Goal: Information Seeking & Learning: Check status

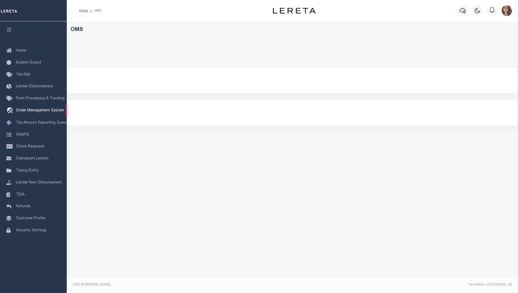
select select "200"
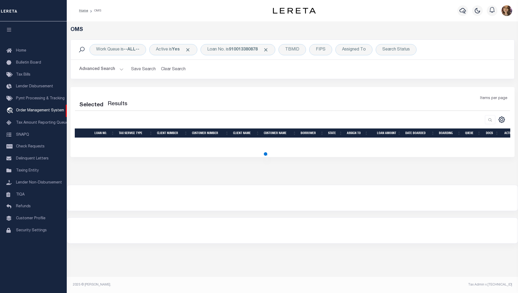
select select "200"
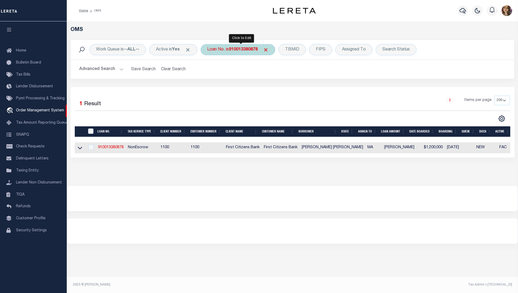
click at [239, 48] on b "910013380878" at bounding box center [243, 49] width 29 height 4
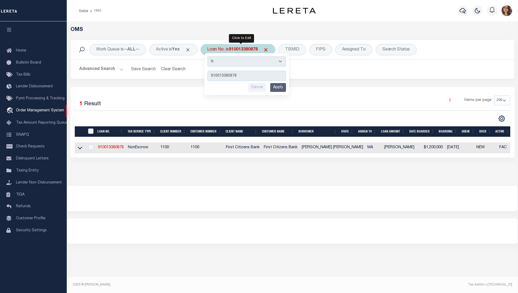
type input "556009"
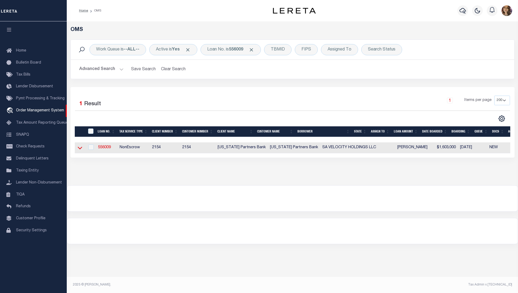
click at [79, 149] on icon at bounding box center [80, 148] width 5 height 3
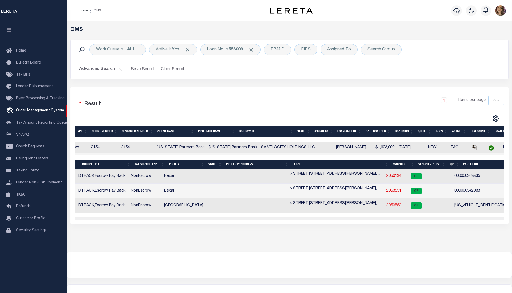
click at [387, 205] on link "2053552" at bounding box center [394, 205] width 15 height 4
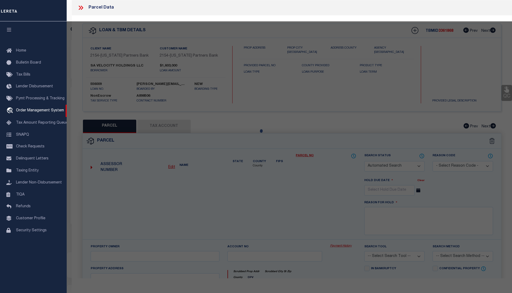
checkbox input "false"
select select "CP"
type input "DODDI [DATE] S & [PERSON_NAME] LAKSHMI"
select select "AGW"
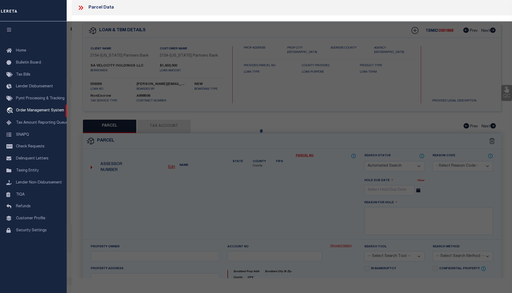
select select
type input "136 SPEAR CT"
checkbox input "false"
type input "[GEOGRAPHIC_DATA]"
type textarea "[PERSON_NAME] HOLLOWS 1 BLK B LT 23"
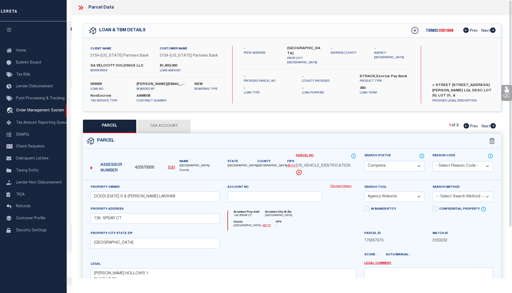
click at [339, 186] on link "Payment History" at bounding box center [343, 186] width 26 height 5
click at [79, 6] on icon at bounding box center [80, 8] width 2 height 4
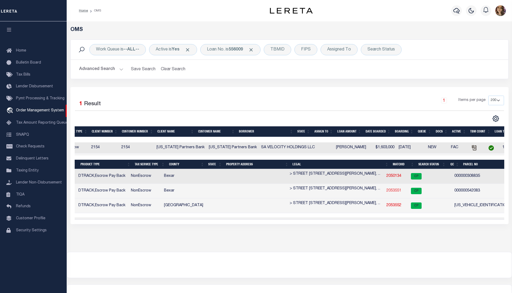
click at [387, 192] on link "2053551" at bounding box center [394, 191] width 15 height 4
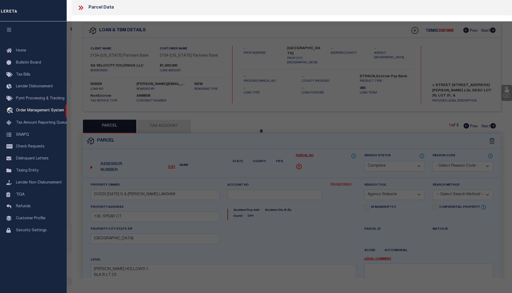
select select "AS"
select select
checkbox input "false"
select select "CP"
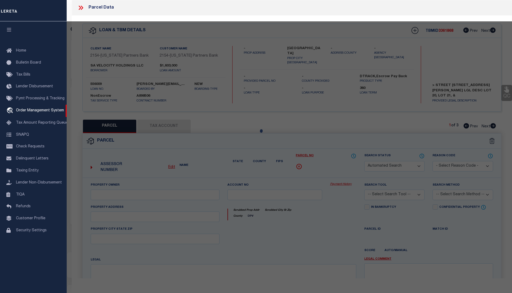
type input "BIG DIAMOND INC"
select select "AGW"
select select
type input "[STREET_ADDRESS][PERSON_NAME]"
checkbox input "false"
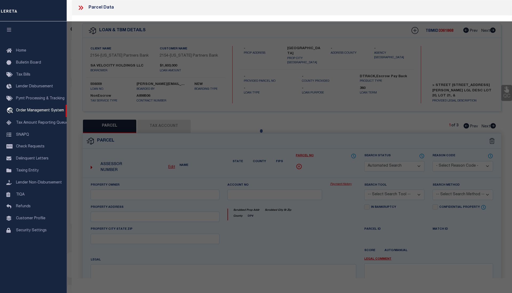
type input "TX 78230"
type textarea "NCB 14063 BLK LOT SOUTH 175.52 FT OF 2"
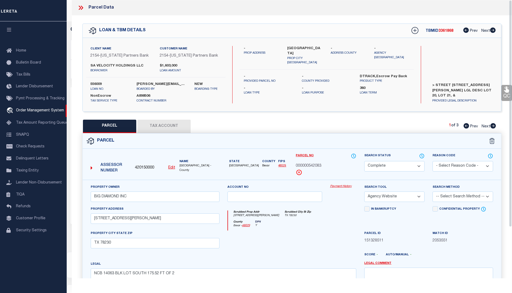
click at [341, 186] on link "Payment History" at bounding box center [343, 186] width 26 height 5
click at [83, 8] on icon at bounding box center [80, 7] width 7 height 7
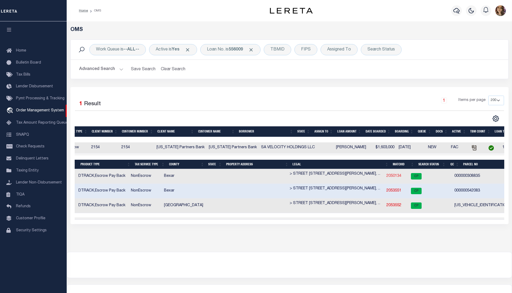
click at [387, 176] on link "2050134" at bounding box center [394, 176] width 15 height 4
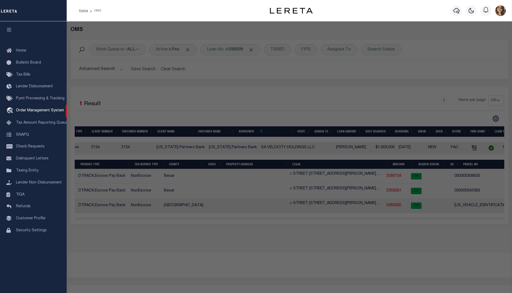
select select "AS"
select select
checkbox input "false"
select select "CP"
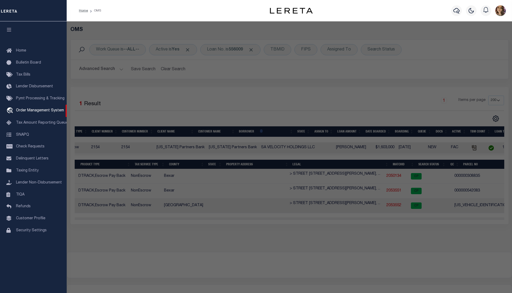
type input "BIG DIAMOND INC"
select select "AGW"
select select
type input "[STREET_ADDRESS][PERSON_NAME]"
checkbox input "false"
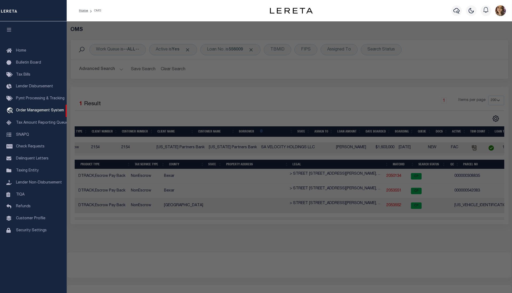
type input "TX 78148"
type textarea "CB 5054E BLK 4 LOT 21, 22 & S 30 FT OF 20"
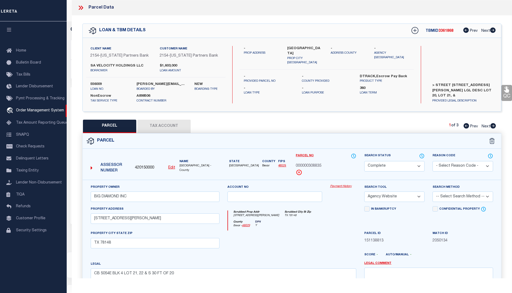
click at [165, 123] on button "Tax Account" at bounding box center [163, 126] width 53 height 13
select select "100"
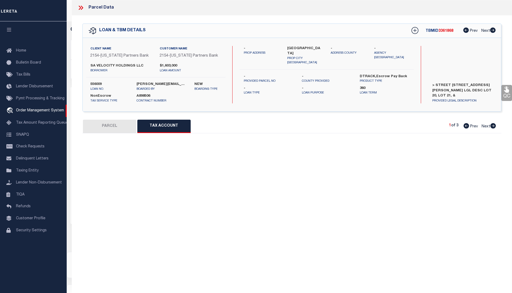
select select "100"
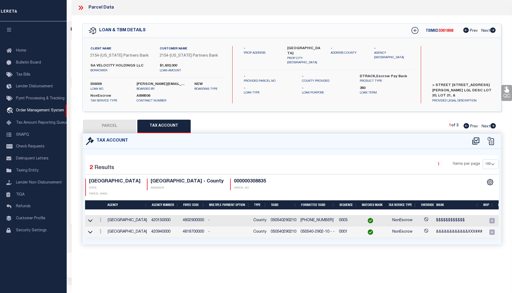
click at [109, 122] on button "PARCEL" at bounding box center [109, 126] width 53 height 13
select select "AS"
select select
checkbox input "false"
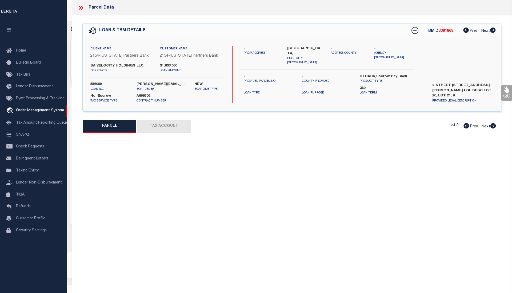
select select "CP"
type input "BIG DIAMOND INC"
select select "AGW"
select select
type input "[STREET_ADDRESS][PERSON_NAME]"
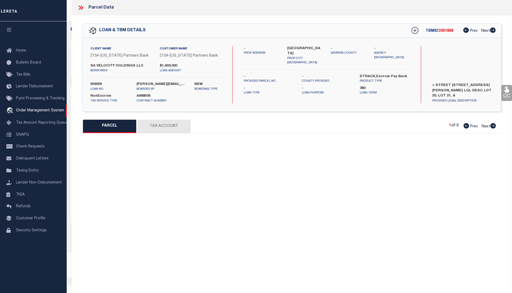
checkbox input "false"
type input "TX 78148"
type textarea "CB 5054E BLK 4 LOT 21, 22 & S 30 FT OF 20"
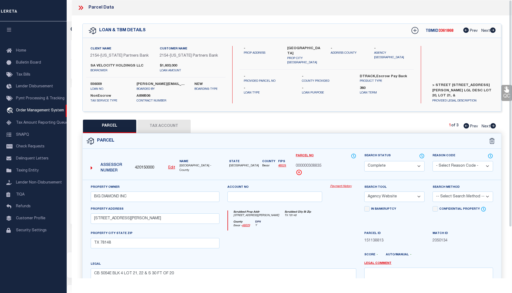
click at [83, 8] on icon at bounding box center [80, 7] width 7 height 7
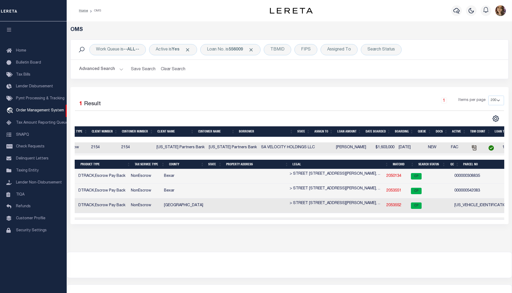
click at [446, 56] on div "Work Queue is --ALL-- Active is Yes Loan No. is 556009 TBMID FIPS Assigned To S…" at bounding box center [290, 50] width 438 height 20
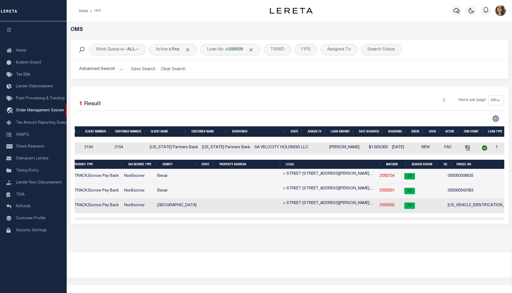
scroll to position [0, 76]
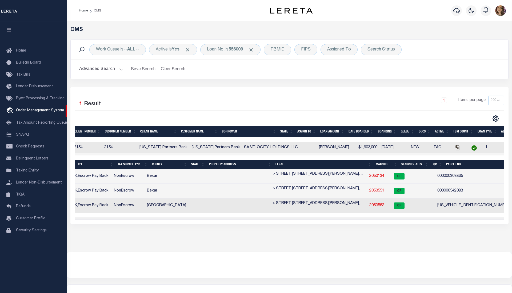
click at [369, 192] on link "2053551" at bounding box center [376, 191] width 15 height 4
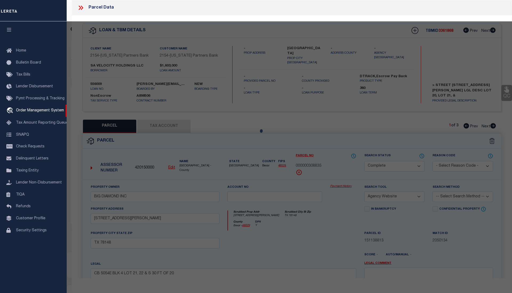
select select "AS"
select select
checkbox input "false"
select select "CP"
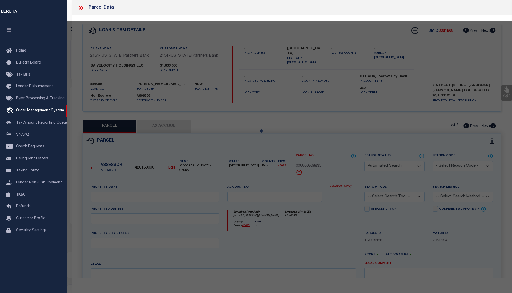
type input "BIG DIAMOND INC"
select select "AGW"
select select
type input "[STREET_ADDRESS][PERSON_NAME]"
checkbox input "false"
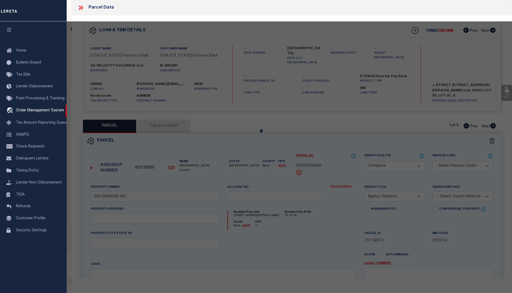
type input "TX 78230"
type textarea "NCB 14063 BLK LOT SOUTH 175.52 FT OF 2"
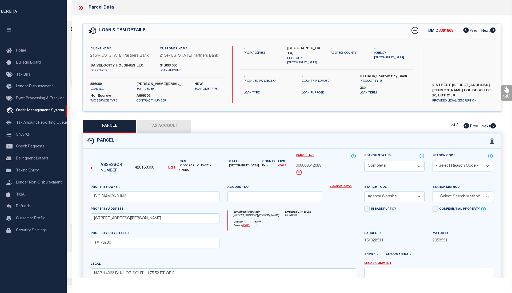
click at [168, 126] on button "Tax Account" at bounding box center [163, 126] width 53 height 13
select select "100"
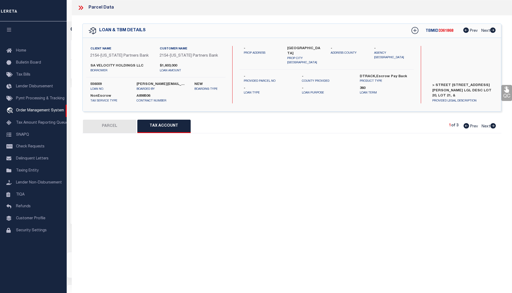
select select "100"
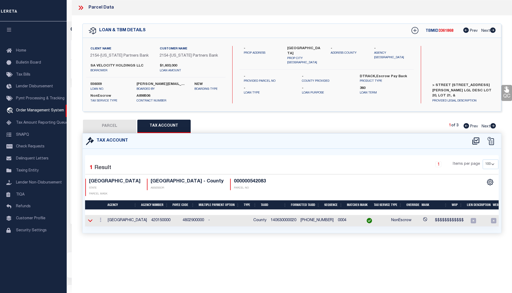
click at [90, 219] on icon at bounding box center [90, 220] width 5 height 3
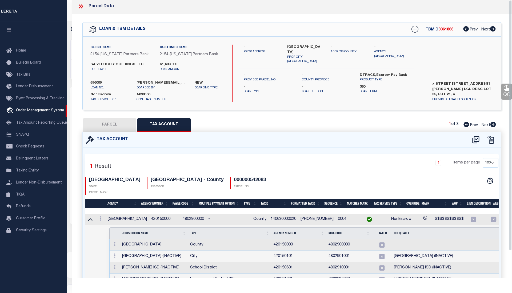
scroll to position [0, 0]
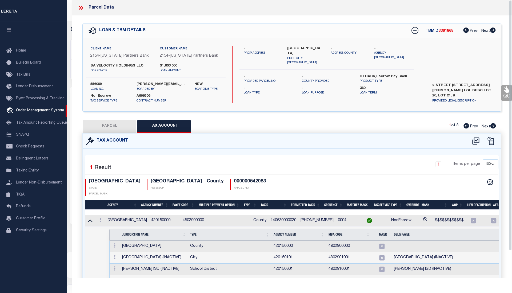
click at [81, 10] on icon at bounding box center [80, 7] width 7 height 7
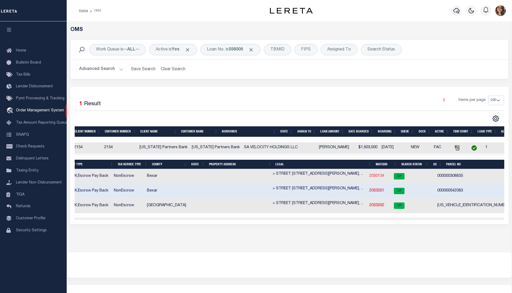
click at [369, 177] on link "2050134" at bounding box center [376, 176] width 15 height 4
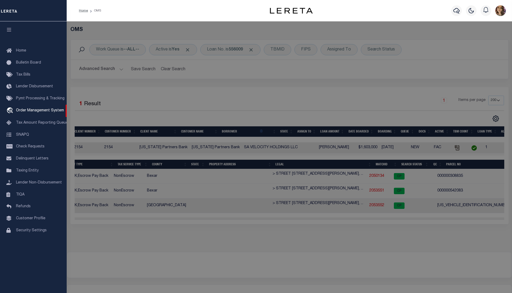
select select "AS"
select select
checkbox input "false"
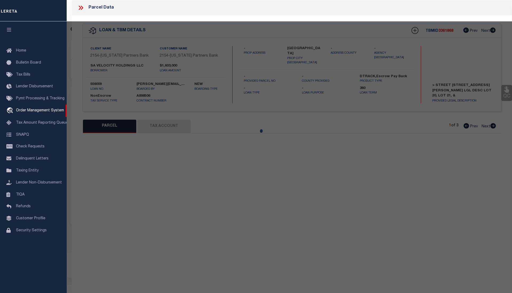
select select "CP"
type input "BIG DIAMOND INC"
select select "AGW"
select select
type input "[STREET_ADDRESS][PERSON_NAME]"
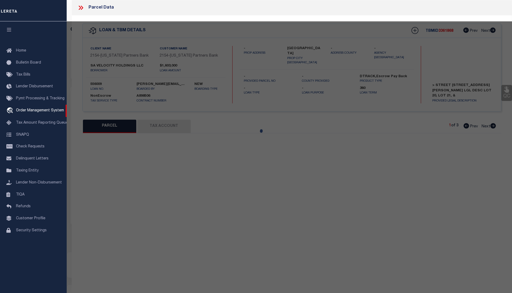
checkbox input "false"
type input "TX 78148"
type textarea "CB 5054E BLK 4 LOT 21, 22 & S 30 FT OF 20"
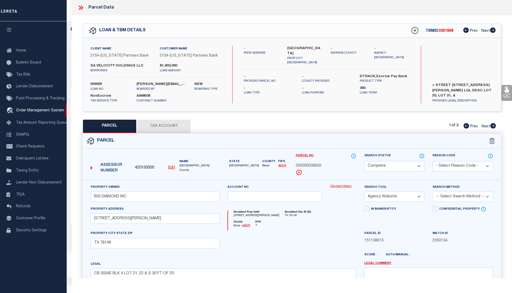
click at [166, 124] on button "Tax Account" at bounding box center [163, 126] width 53 height 13
select select "100"
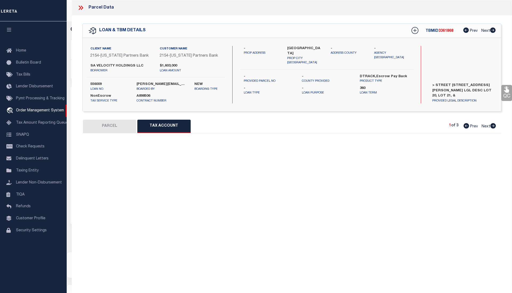
select select "100"
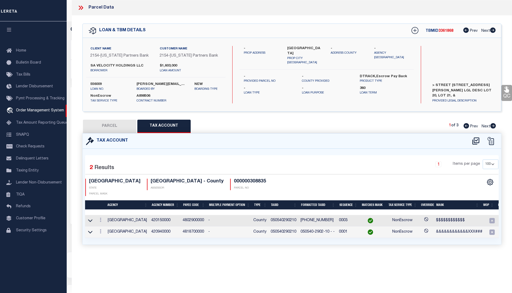
click at [112, 127] on button "PARCEL" at bounding box center [109, 126] width 53 height 13
select select "AS"
select select
checkbox input "false"
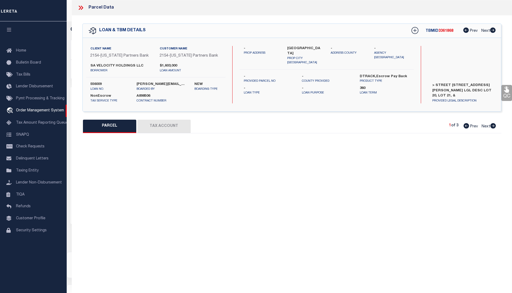
select select "CP"
type input "BIG DIAMOND INC"
select select "AGW"
select select
type input "[STREET_ADDRESS][PERSON_NAME]"
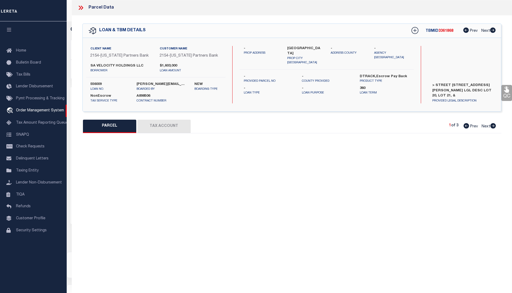
checkbox input "false"
type input "TX 78148"
type textarea "CB 5054E BLK 4 LOT 21, 22 & S 30 FT OF 20"
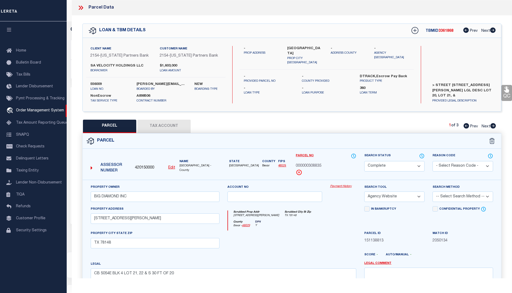
click at [81, 8] on icon at bounding box center [80, 7] width 7 height 7
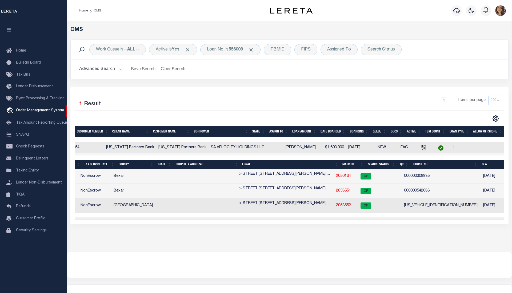
scroll to position [0, 109]
